Goal: Task Accomplishment & Management: Use online tool/utility

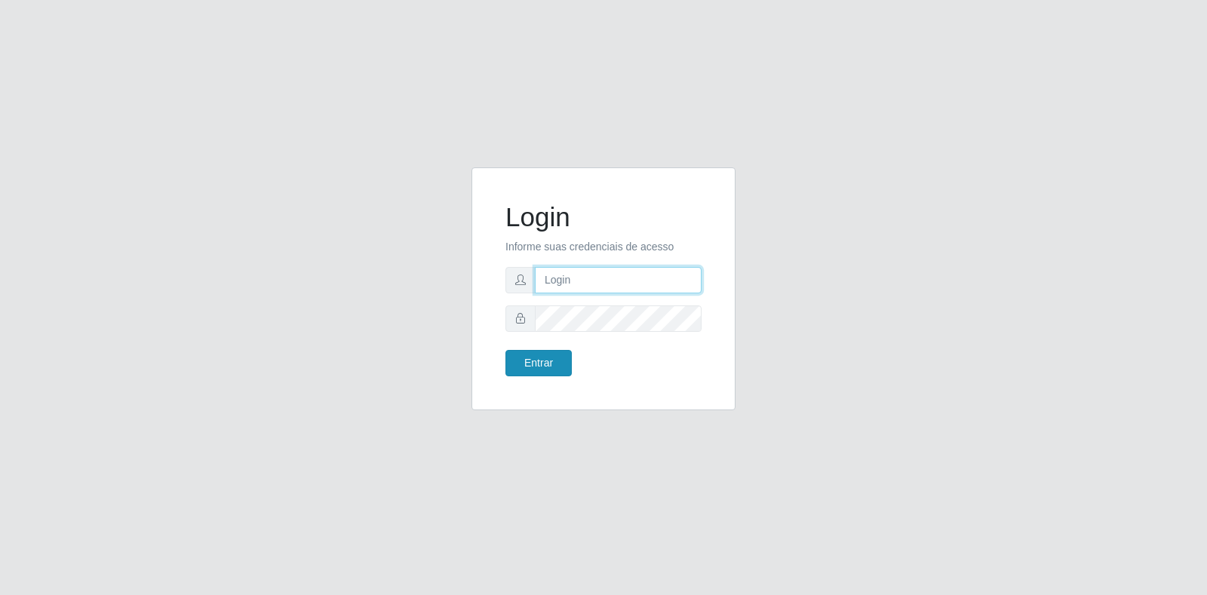
type input "[EMAIL_ADDRESS][DOMAIN_NAME]"
click at [554, 360] on button "Entrar" at bounding box center [538, 363] width 66 height 26
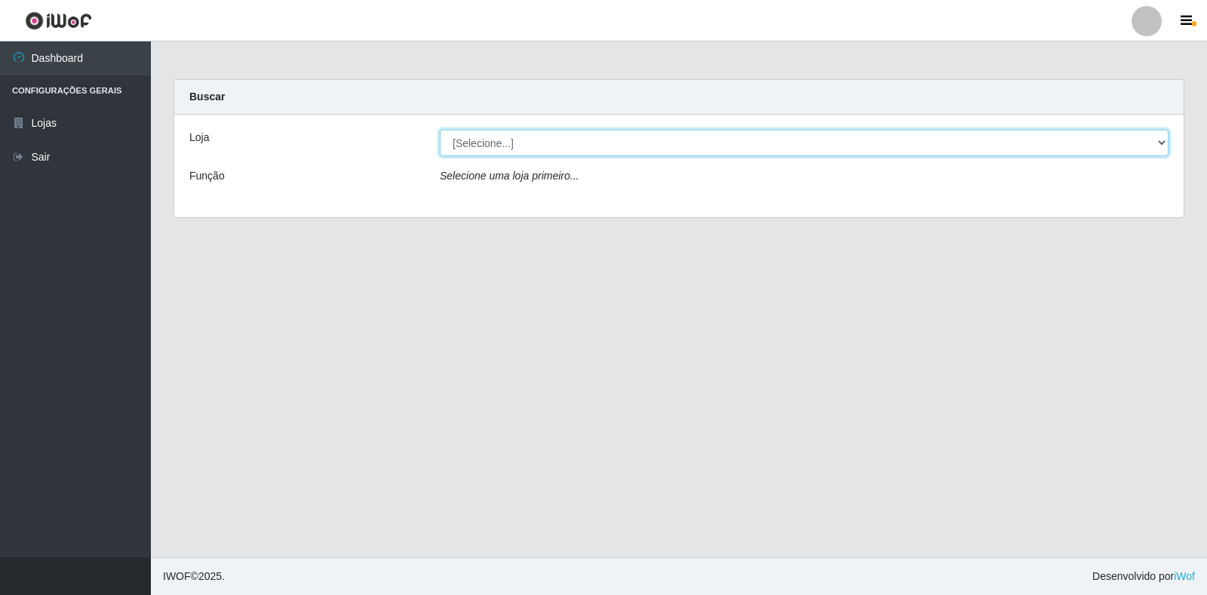
click at [526, 143] on select "[Selecione...] Atacado Vem - Loja 30 Laranjeiras Velha" at bounding box center [804, 143] width 728 height 26
select select "495"
click at [440, 130] on select "[Selecione...] Atacado Vem - Loja 30 Laranjeiras Velha" at bounding box center [804, 143] width 728 height 26
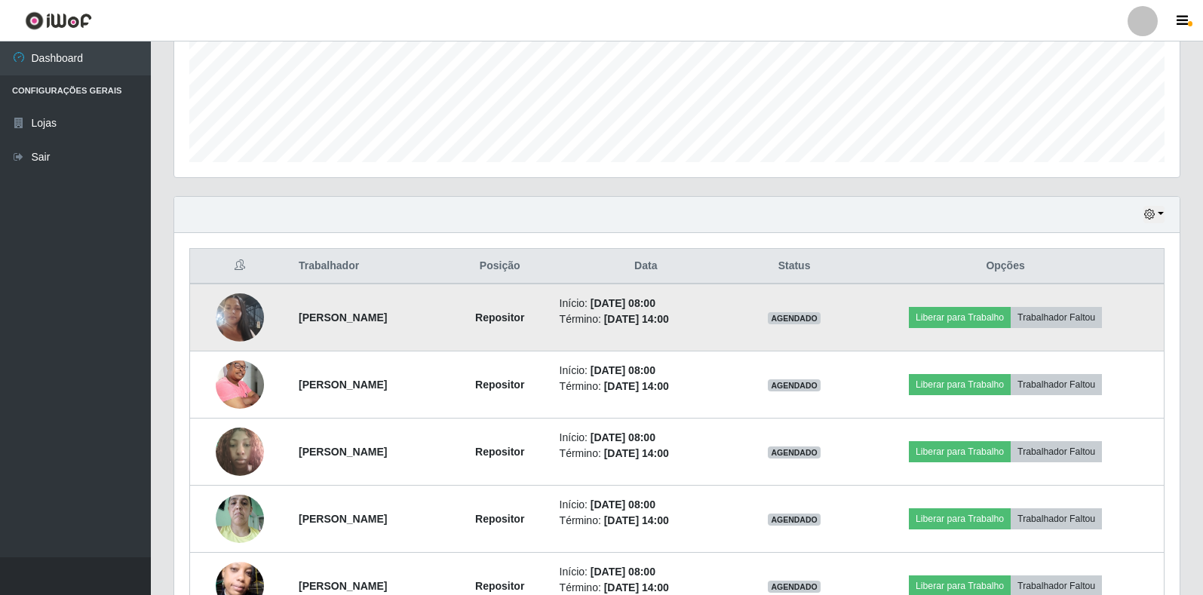
scroll to position [528, 0]
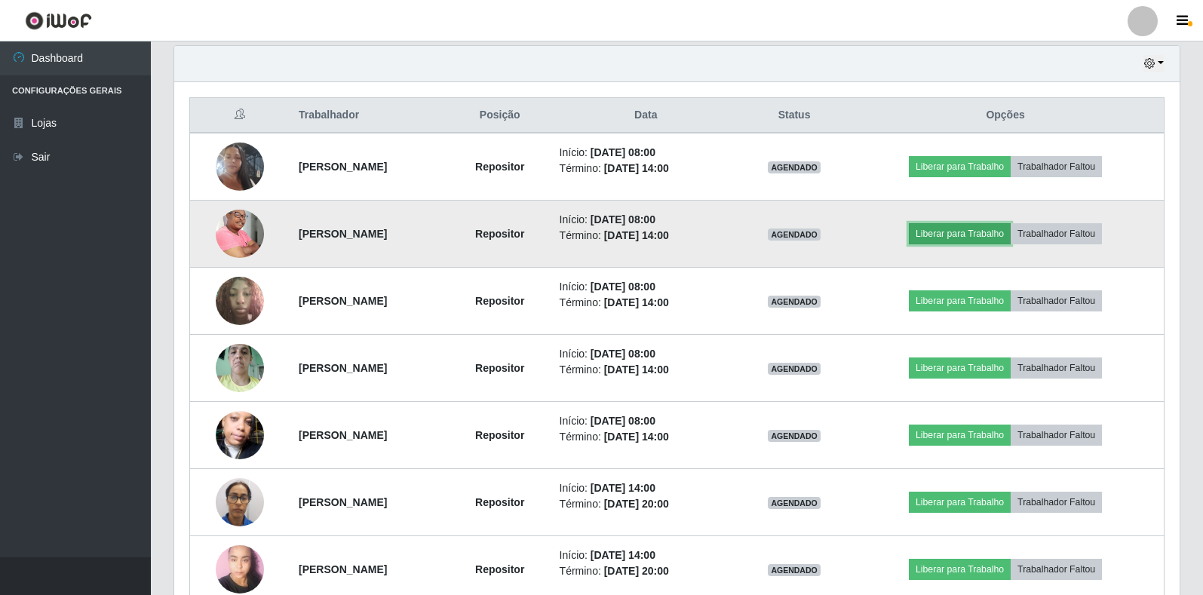
click at [955, 237] on button "Liberar para Trabalho" at bounding box center [960, 233] width 102 height 21
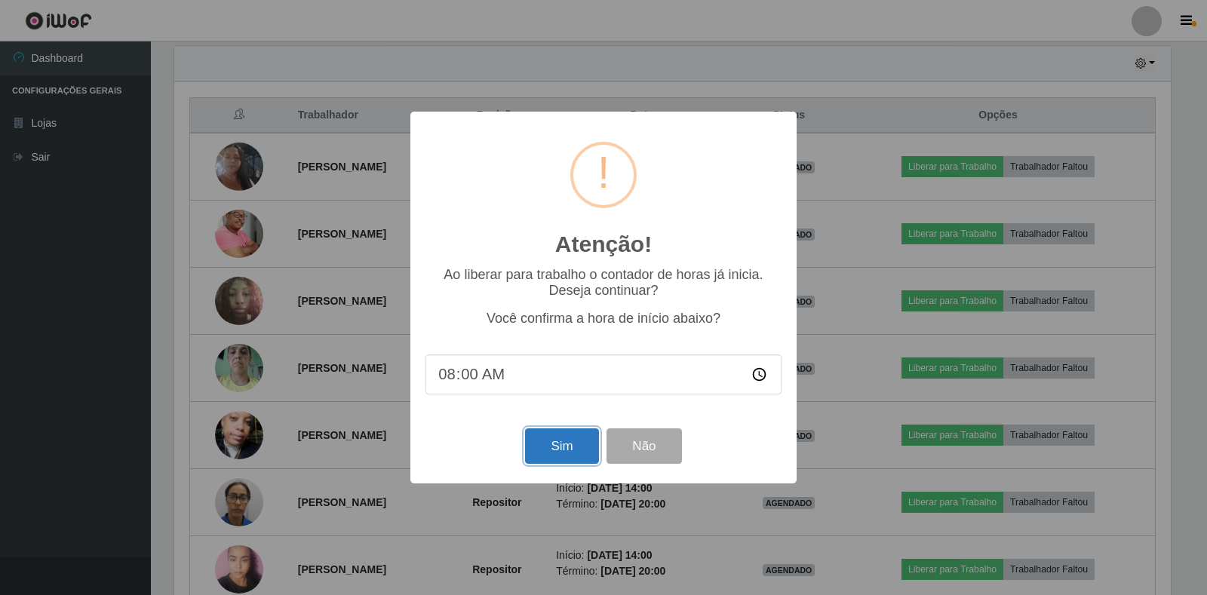
click at [563, 448] on button "Sim" at bounding box center [561, 445] width 73 height 35
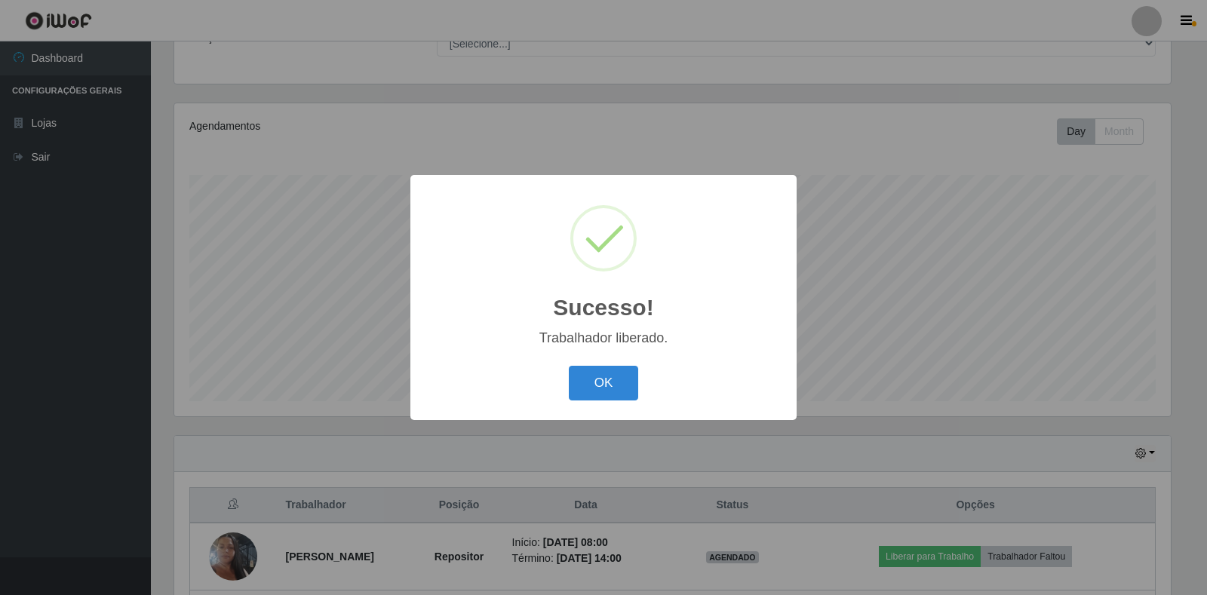
click at [563, 394] on div "OK Cancel" at bounding box center [603, 382] width 356 height 43
click at [581, 381] on button "OK" at bounding box center [604, 383] width 70 height 35
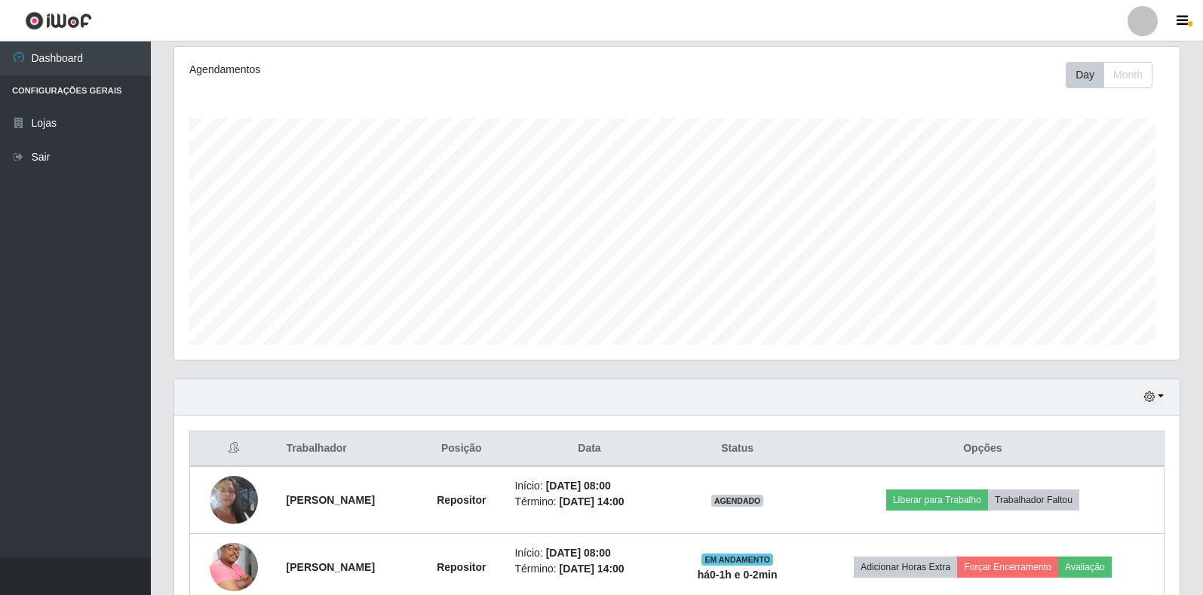
scroll to position [289, 0]
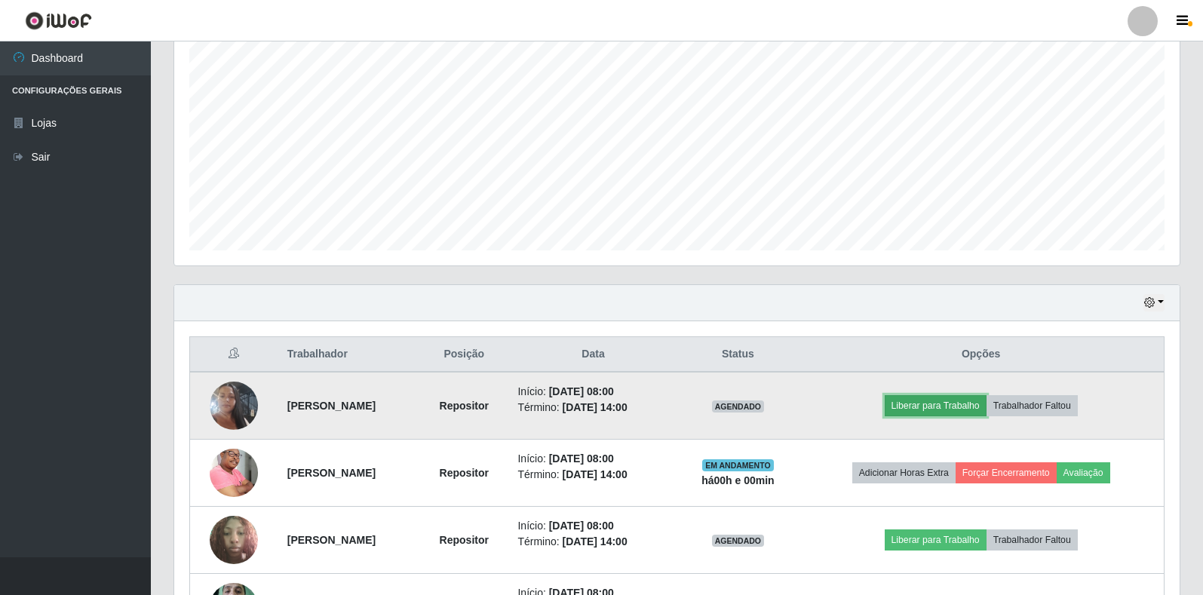
click at [962, 400] on button "Liberar para Trabalho" at bounding box center [936, 405] width 102 height 21
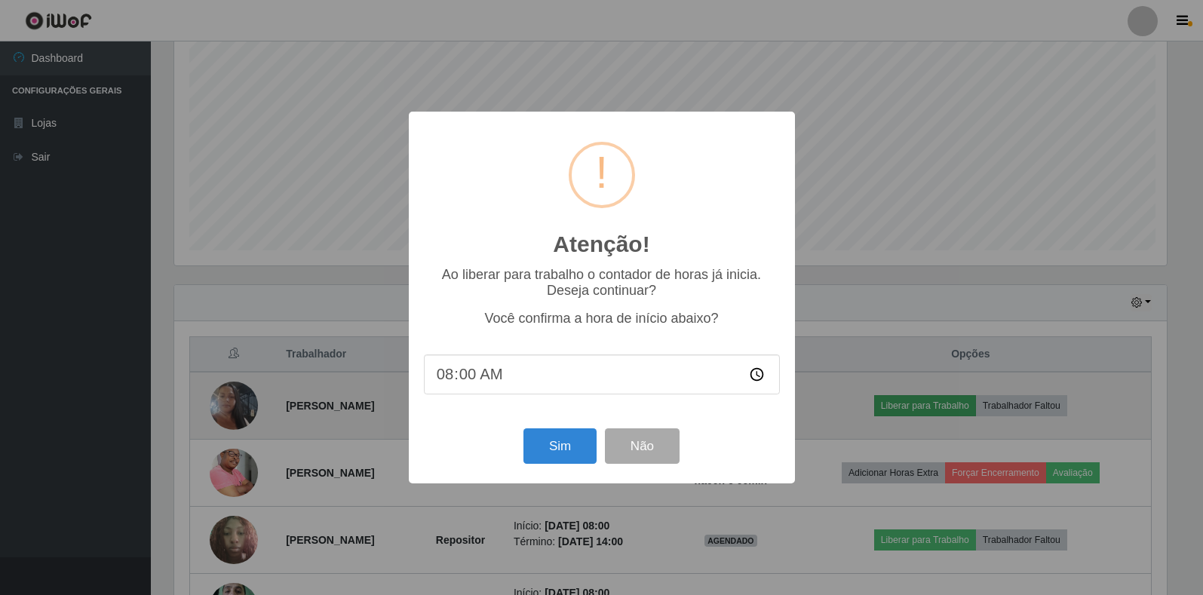
scroll to position [313, 996]
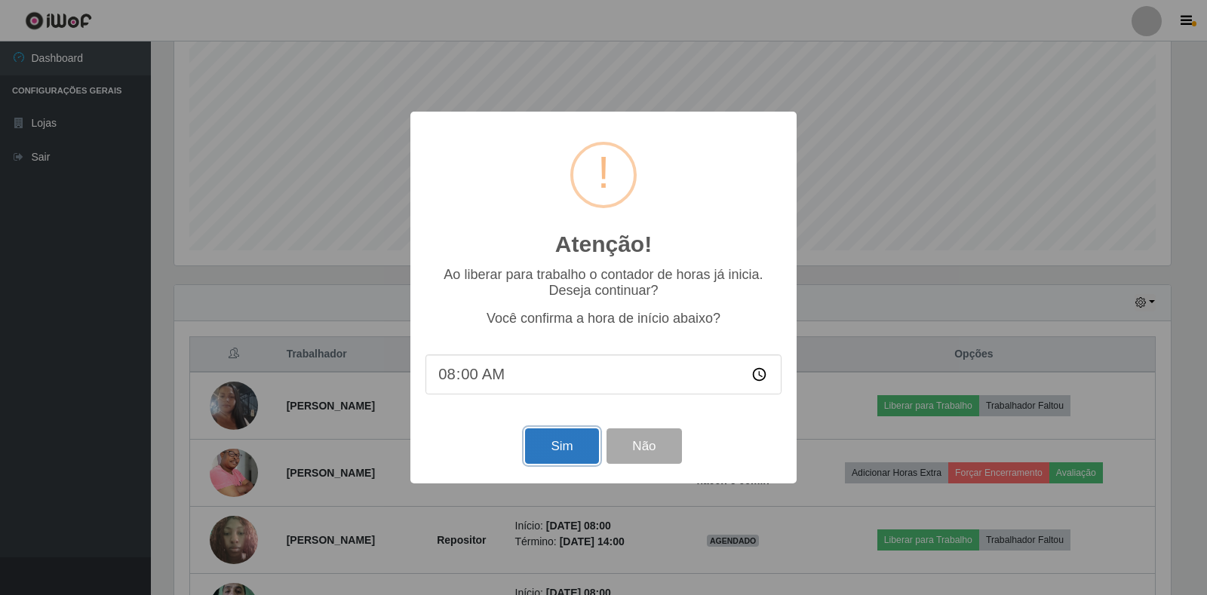
click at [586, 456] on button "Sim" at bounding box center [561, 445] width 73 height 35
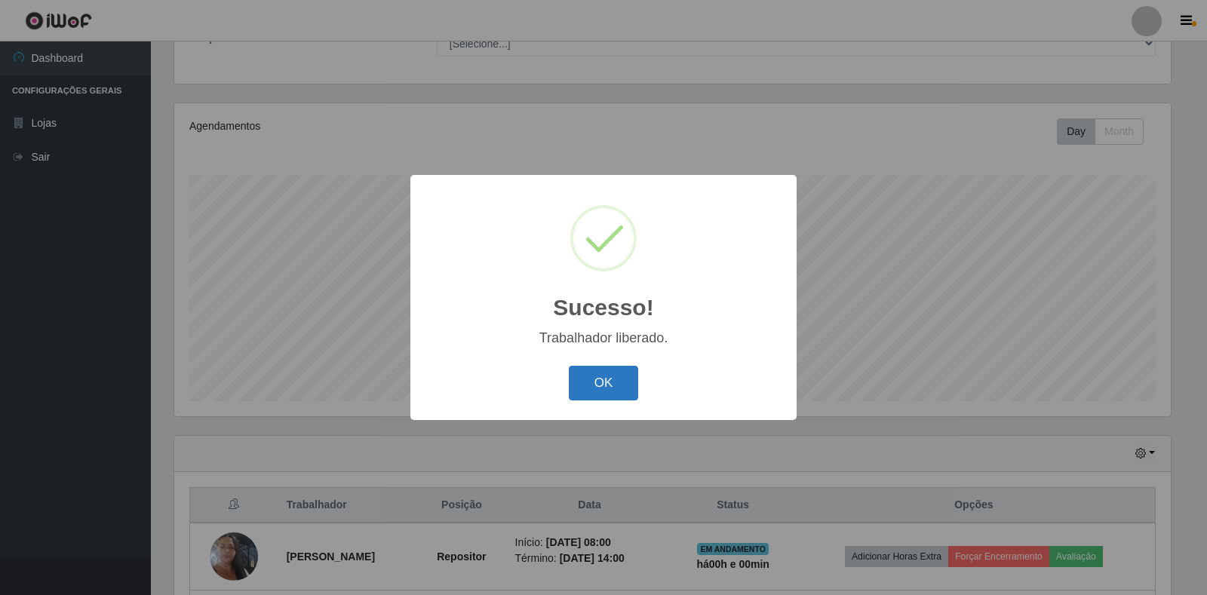
click at [593, 379] on button "OK" at bounding box center [604, 383] width 70 height 35
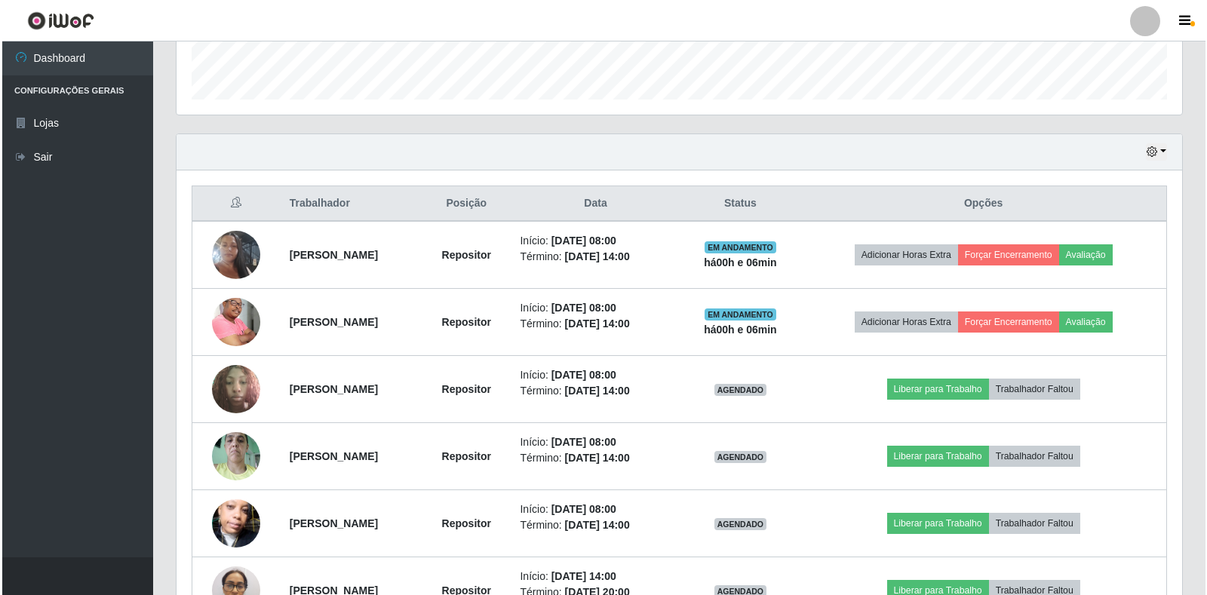
scroll to position [515, 0]
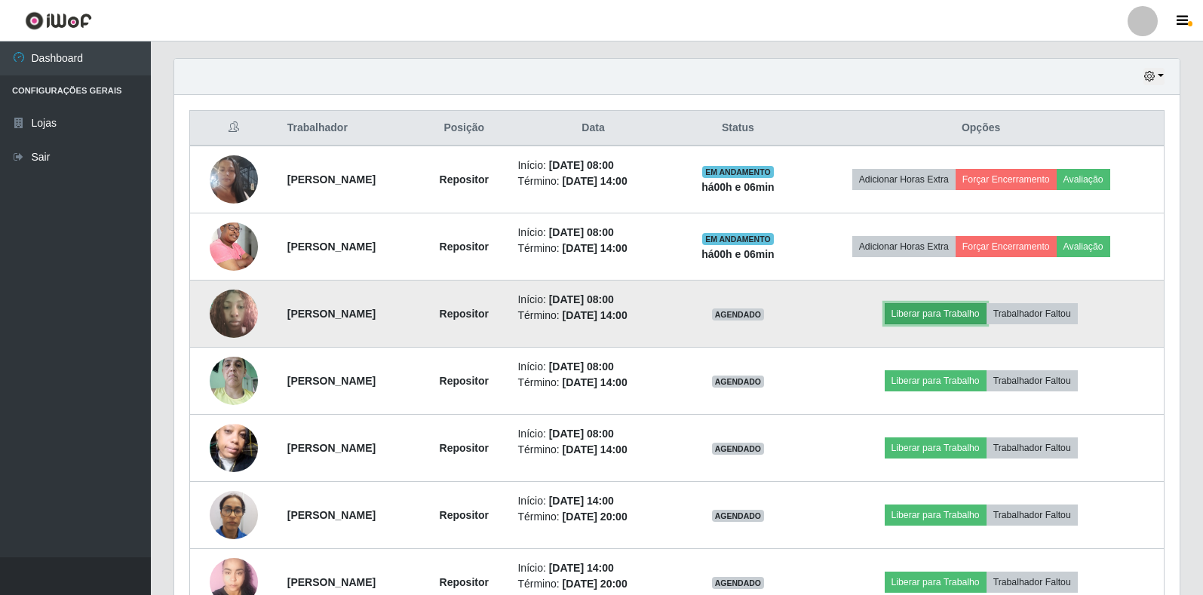
click at [938, 312] on button "Liberar para Trabalho" at bounding box center [936, 313] width 102 height 21
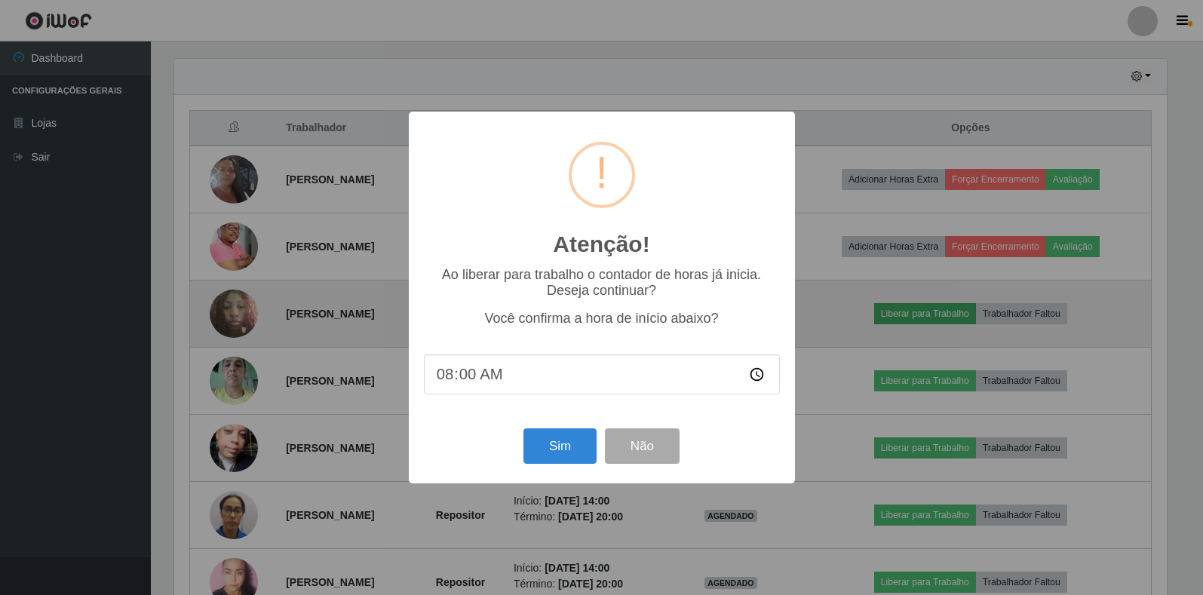
scroll to position [313, 996]
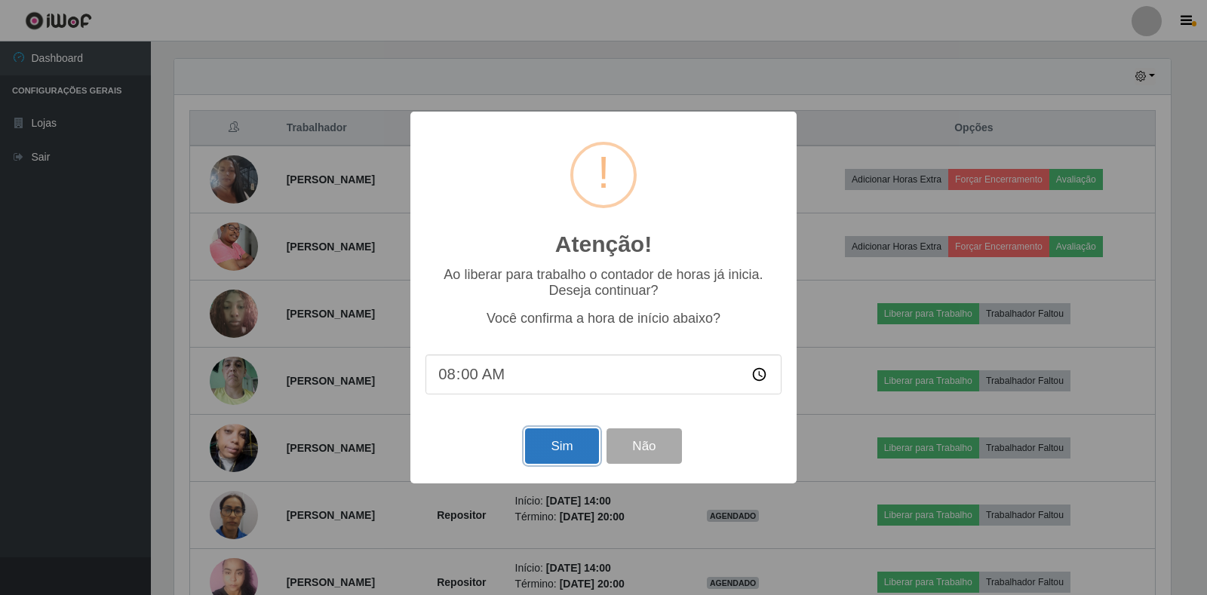
click at [569, 450] on button "Sim" at bounding box center [561, 445] width 73 height 35
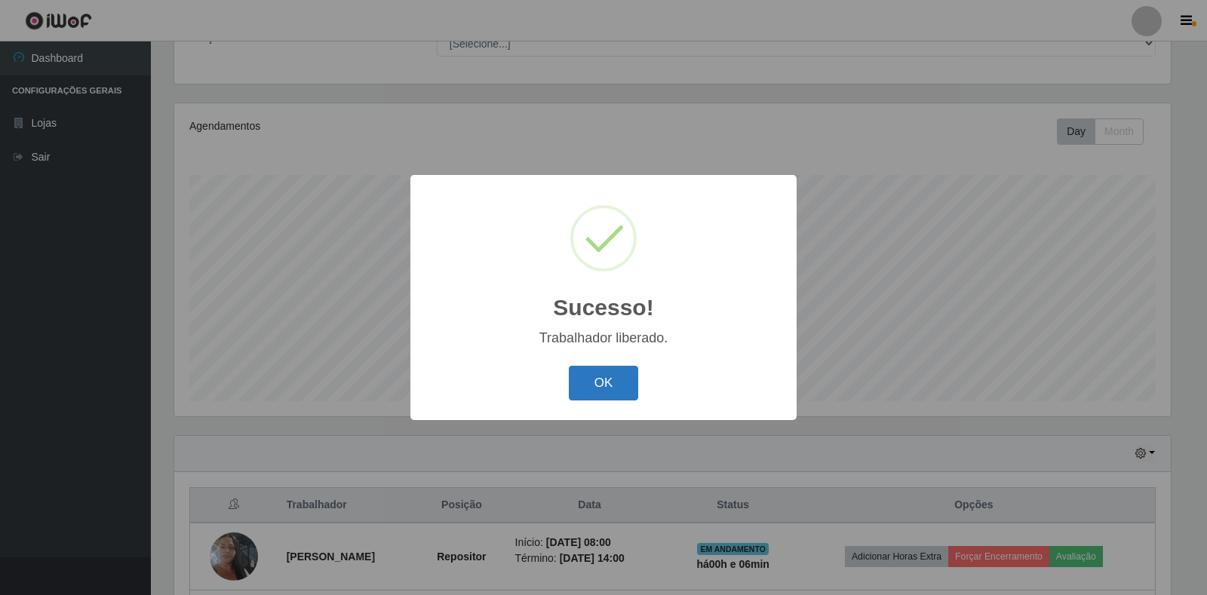
click at [580, 392] on button "OK" at bounding box center [604, 383] width 70 height 35
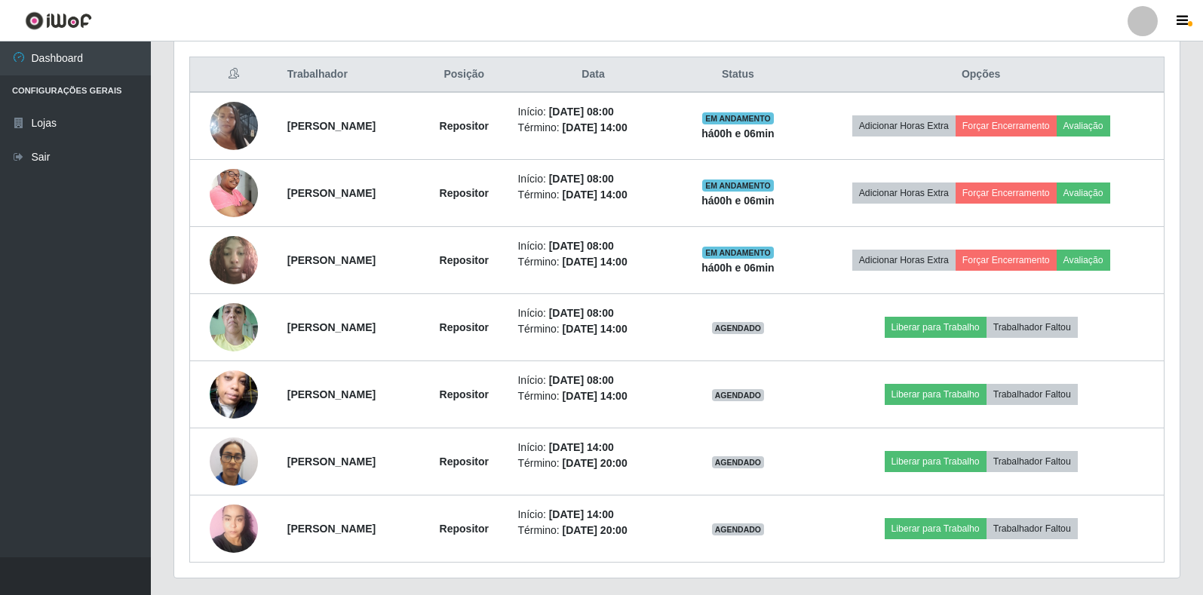
scroll to position [590, 0]
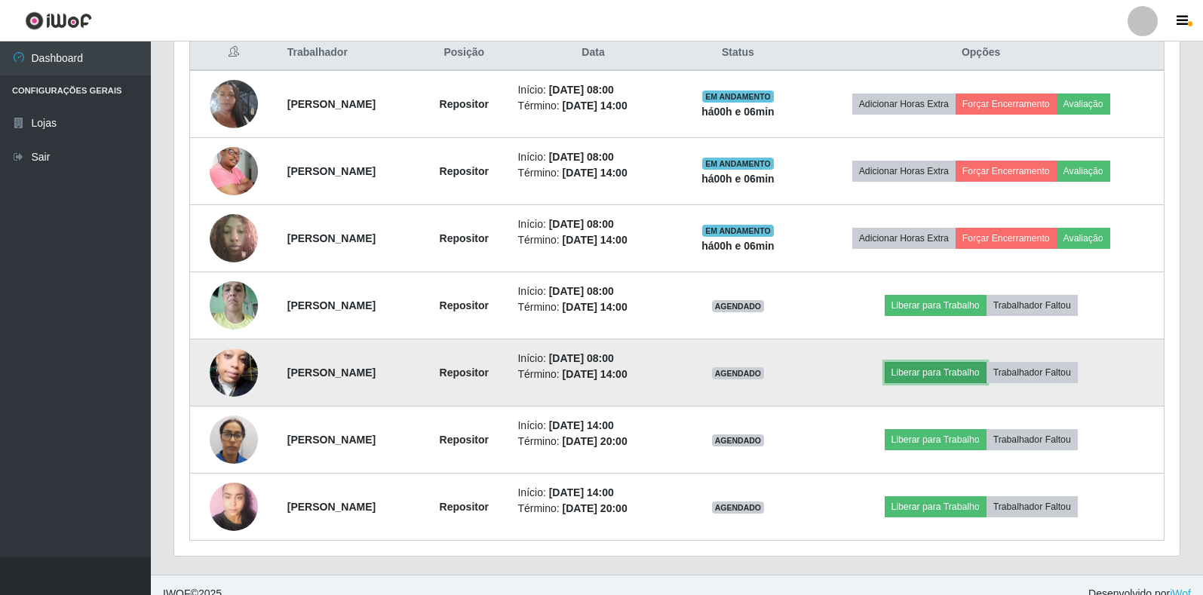
click at [937, 368] on button "Liberar para Trabalho" at bounding box center [936, 372] width 102 height 21
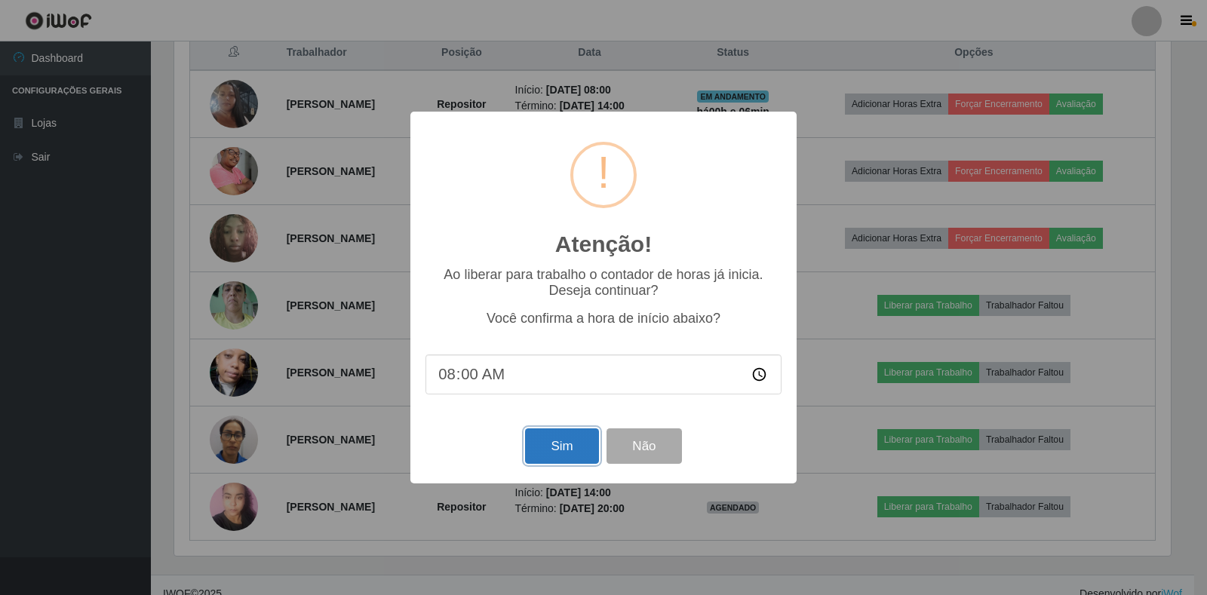
click at [575, 440] on button "Sim" at bounding box center [561, 445] width 73 height 35
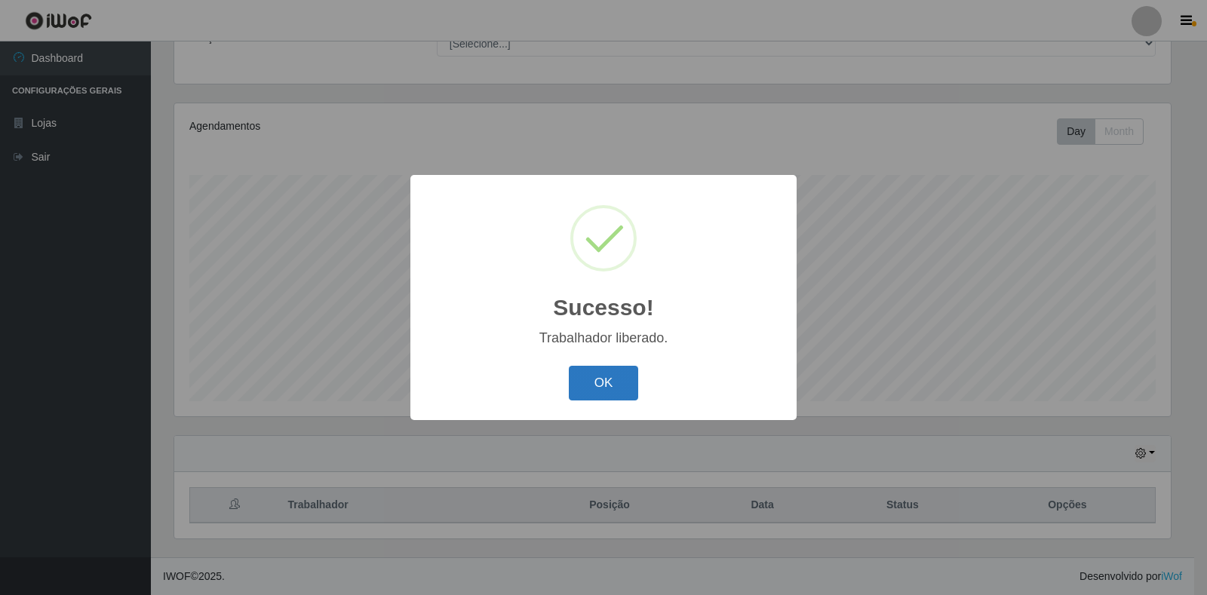
click at [608, 387] on button "OK" at bounding box center [604, 383] width 70 height 35
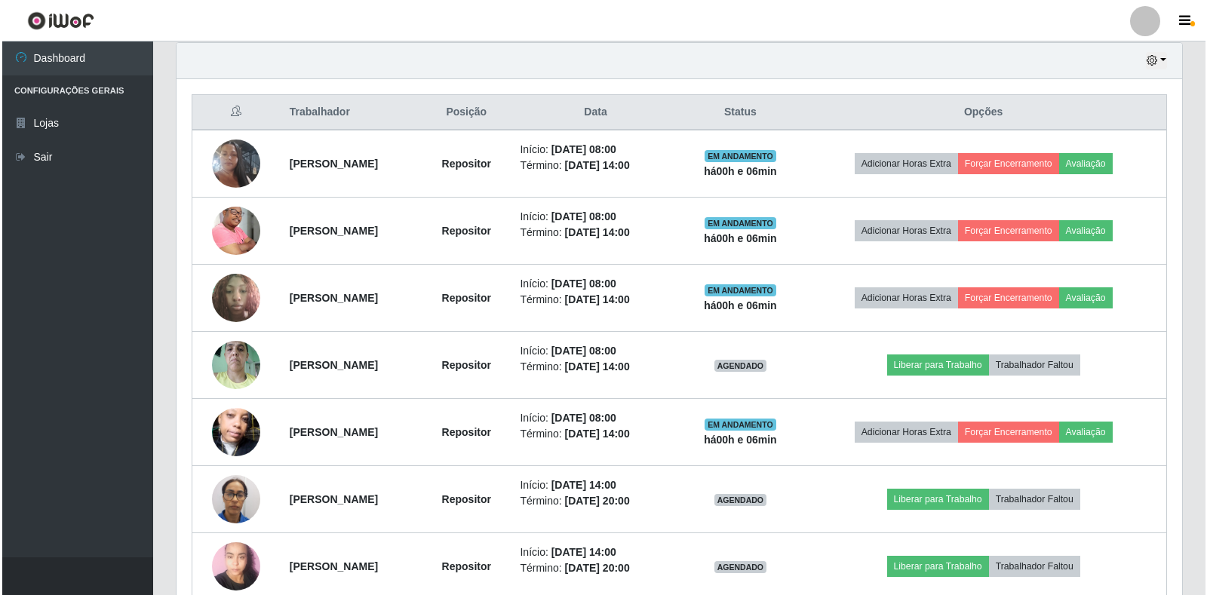
scroll to position [608, 0]
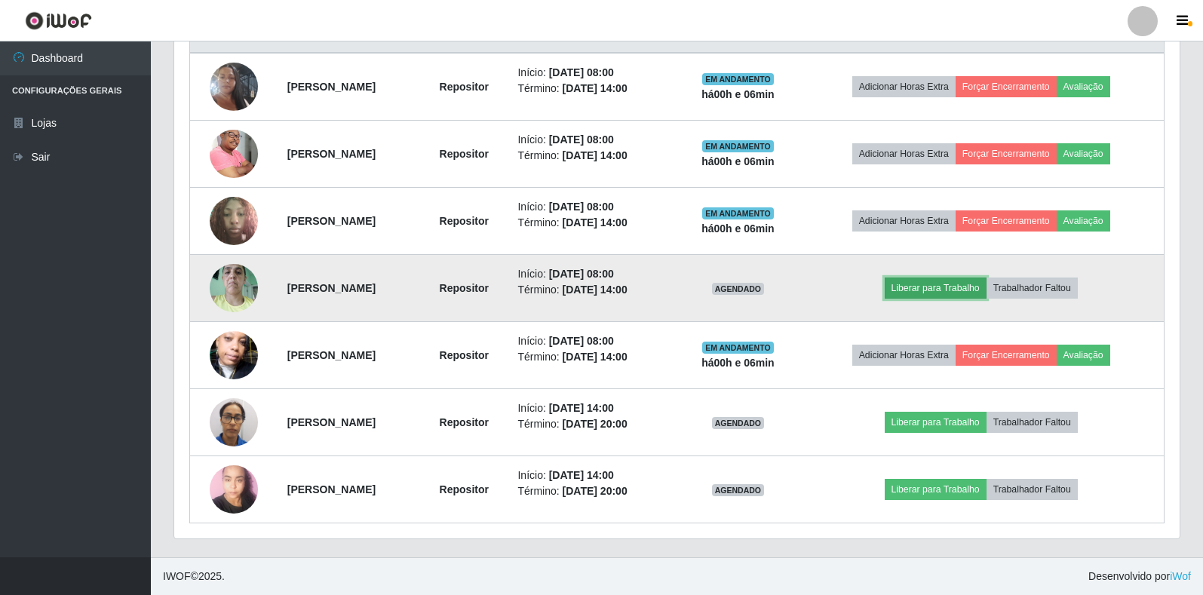
click at [937, 287] on button "Liberar para Trabalho" at bounding box center [936, 287] width 102 height 21
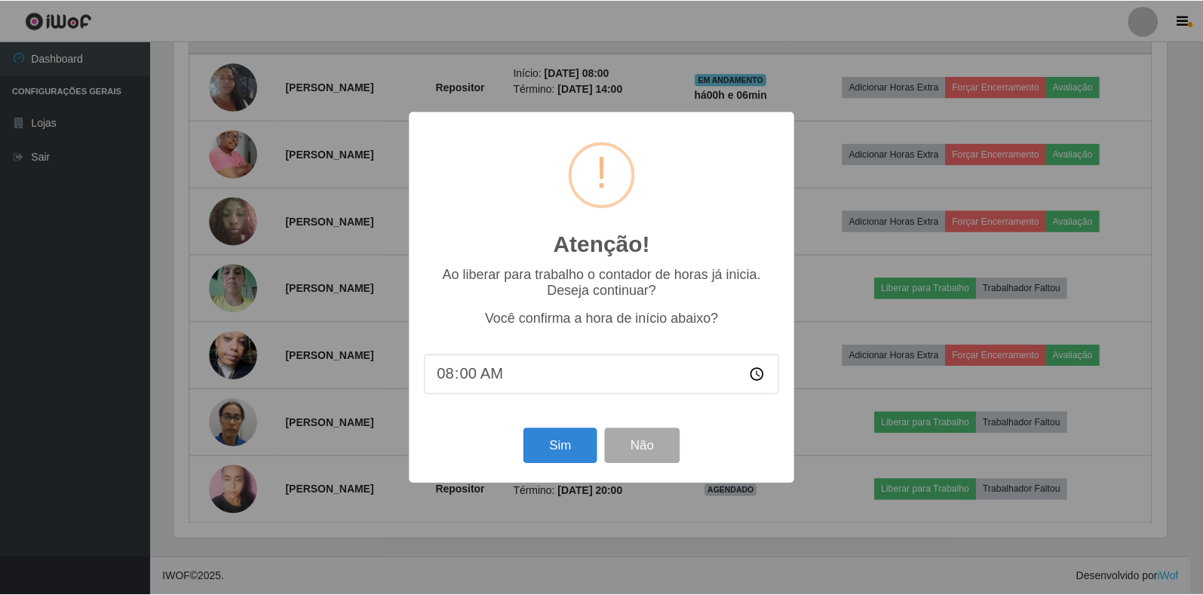
scroll to position [313, 996]
click at [563, 440] on button "Sim" at bounding box center [561, 445] width 73 height 35
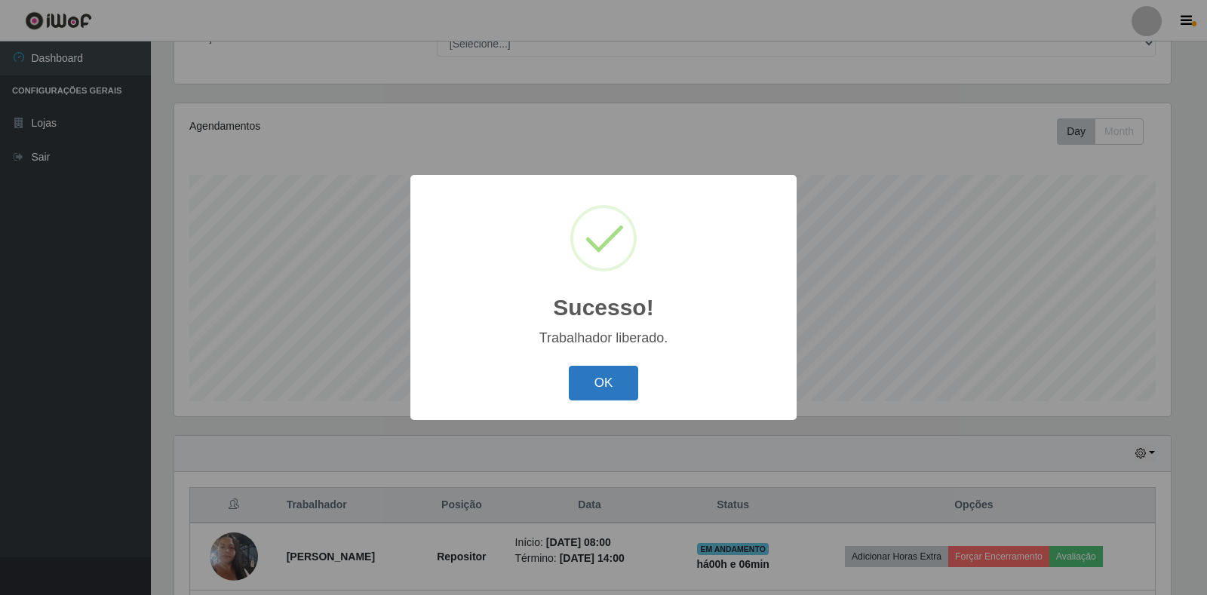
click at [612, 397] on button "OK" at bounding box center [604, 383] width 70 height 35
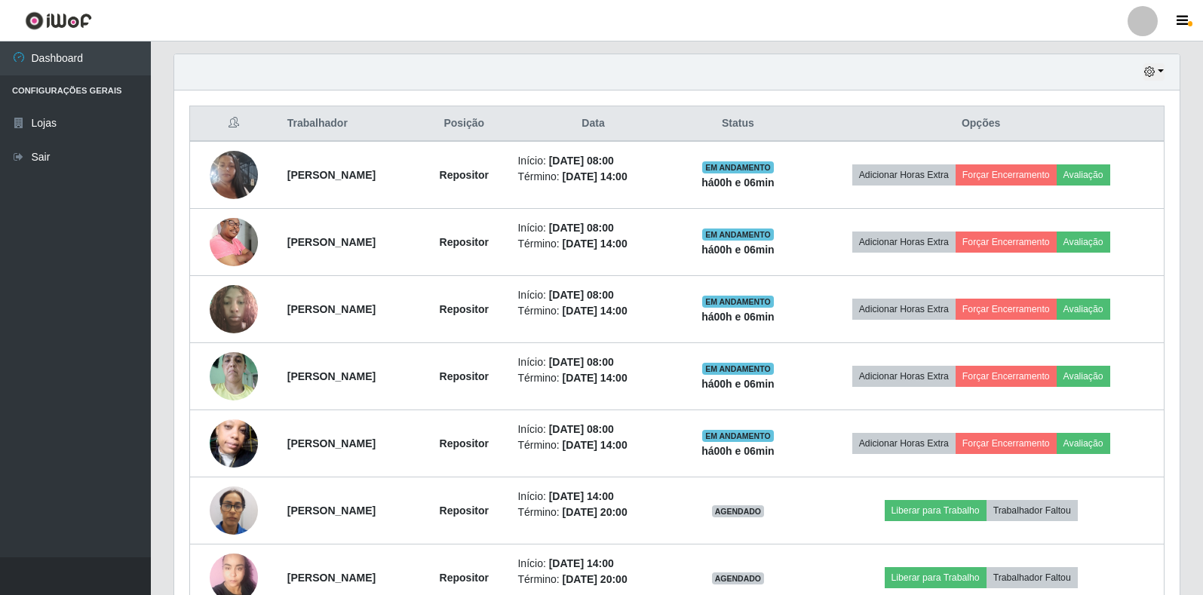
scroll to position [0, 0]
